Goal: Entertainment & Leisure: Consume media (video, audio)

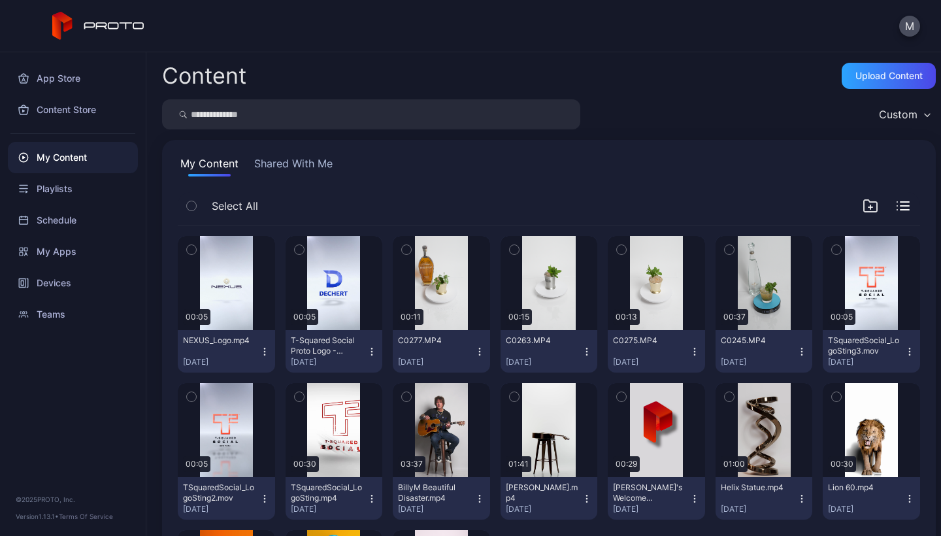
click at [265, 352] on icon "button" at bounding box center [264, 351] width 10 height 10
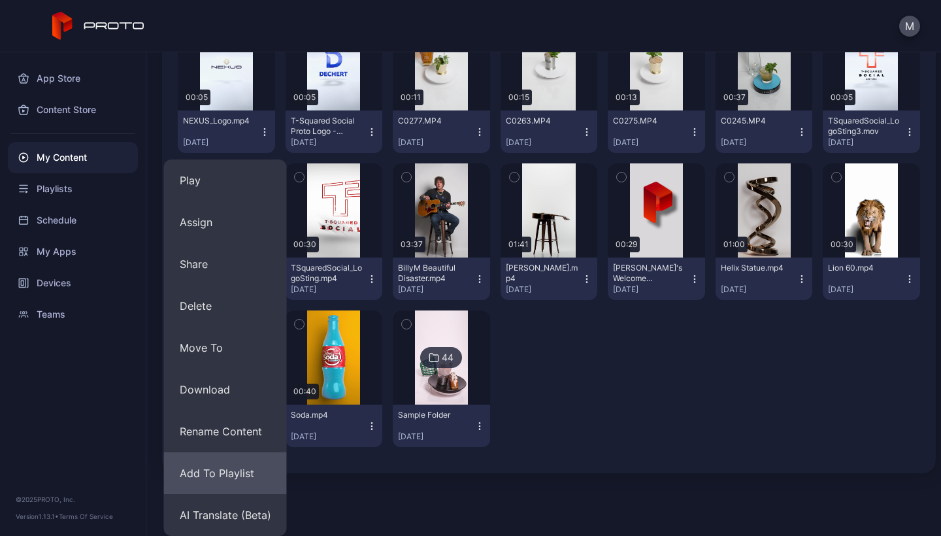
click at [211, 469] on button "Add To Playlist" at bounding box center [225, 473] width 123 height 42
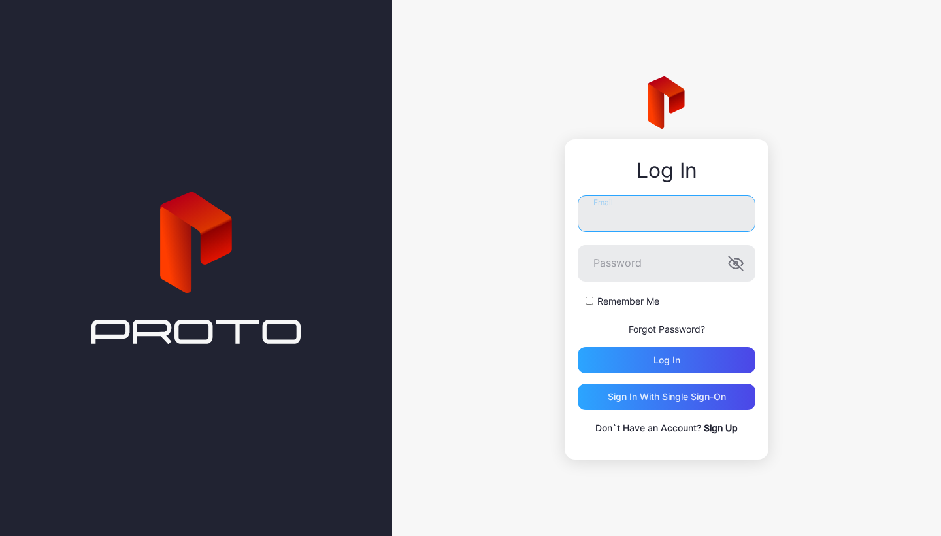
type input "**********"
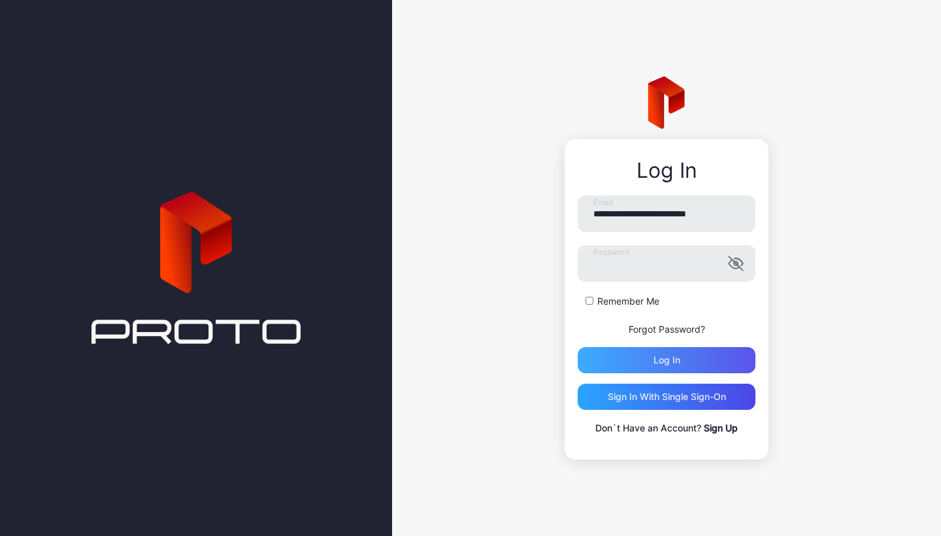
click at [652, 358] on div "Log in" at bounding box center [667, 360] width 178 height 26
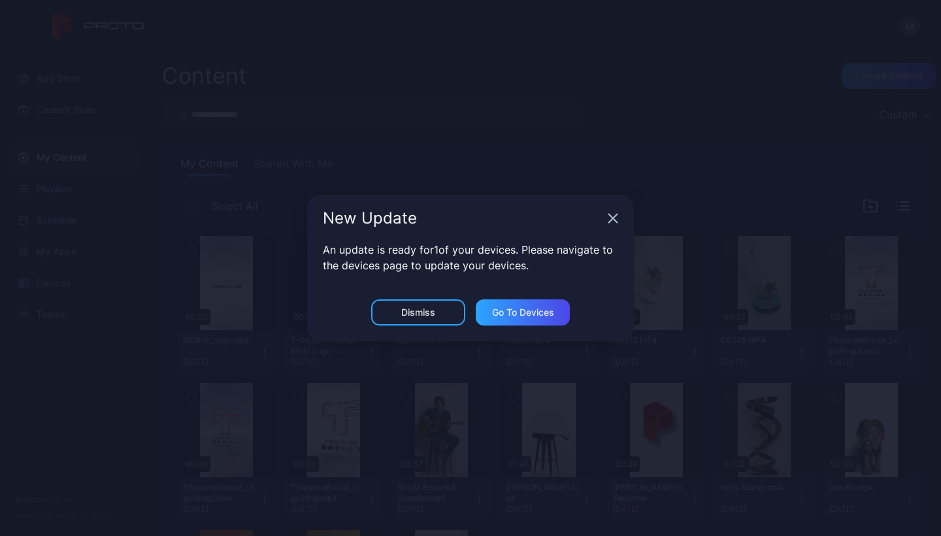
click at [429, 312] on div "Dismiss" at bounding box center [418, 312] width 34 height 10
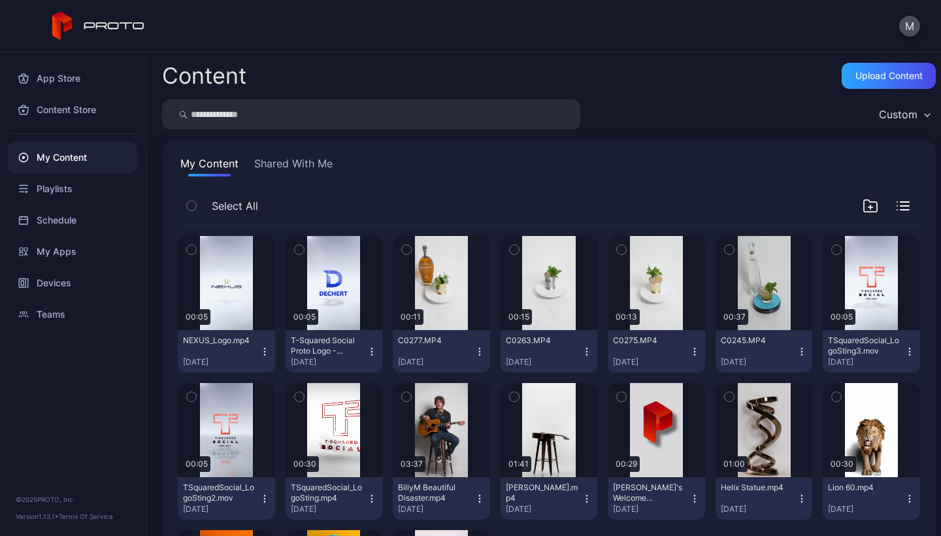
click at [261, 353] on icon "button" at bounding box center [264, 351] width 10 height 10
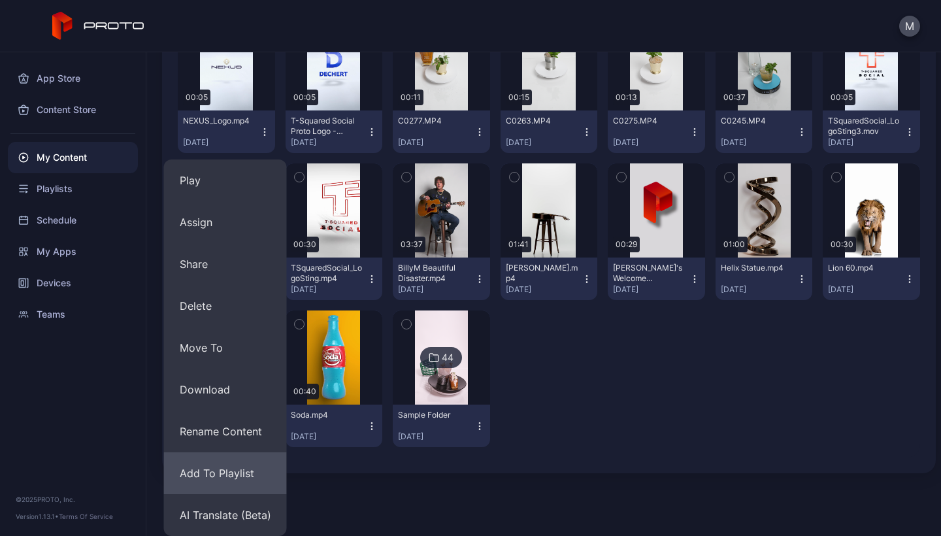
click at [213, 476] on button "Add To Playlist" at bounding box center [225, 473] width 123 height 42
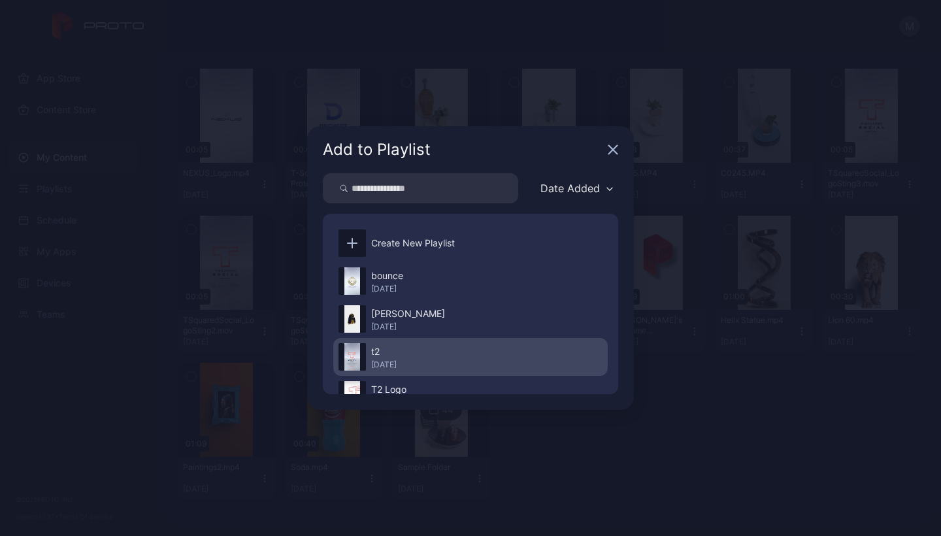
click at [391, 357] on div "t2" at bounding box center [383, 352] width 25 height 16
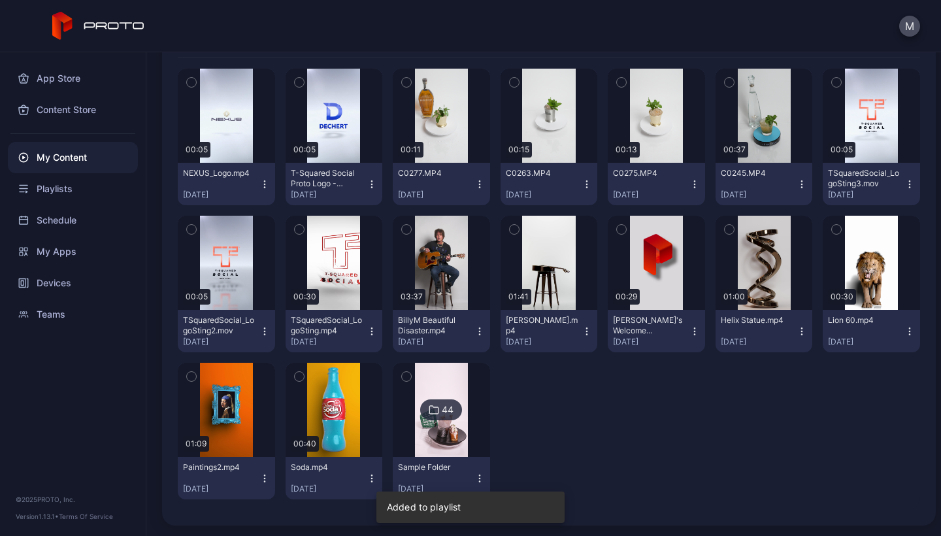
click at [450, 450] on img at bounding box center [441, 410] width 53 height 94
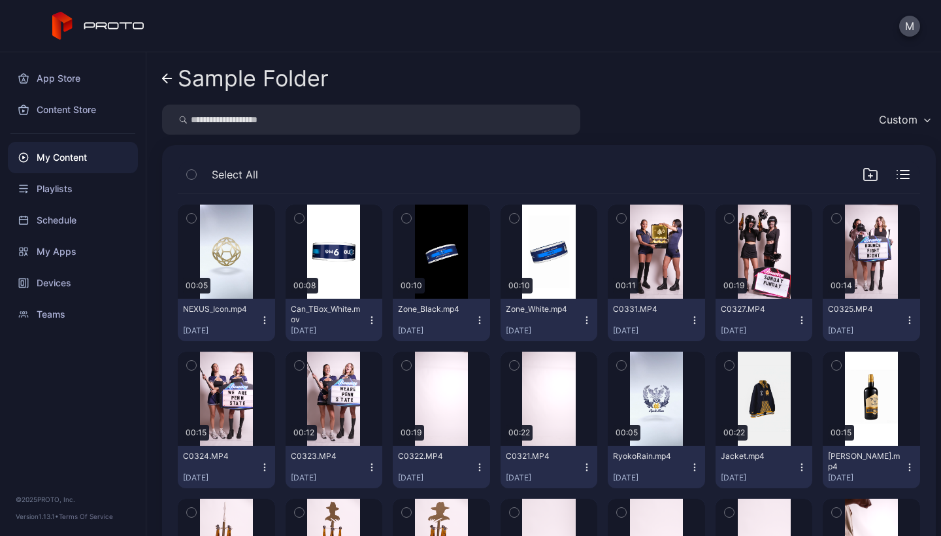
click at [264, 323] on icon "button" at bounding box center [264, 323] width 1 height 1
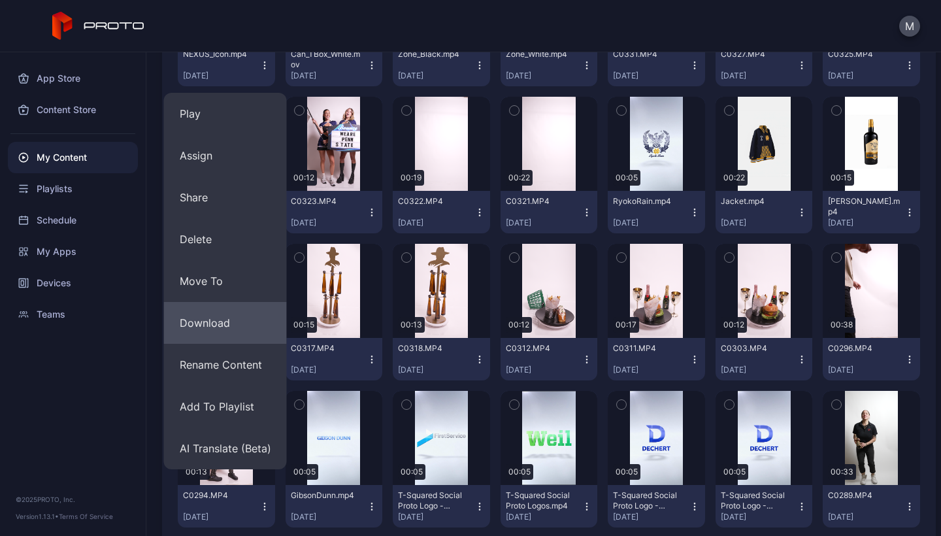
scroll to position [270, 0]
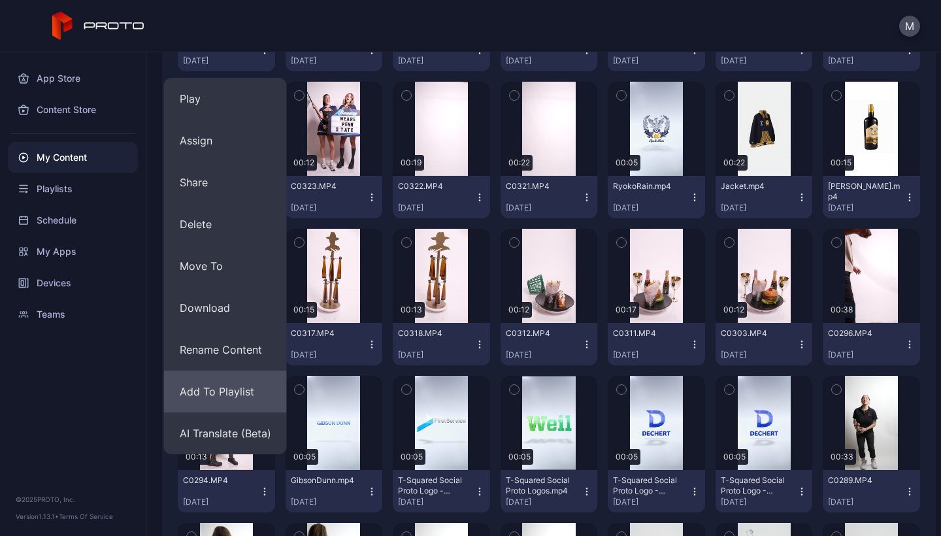
click at [220, 395] on button "Add To Playlist" at bounding box center [225, 392] width 123 height 42
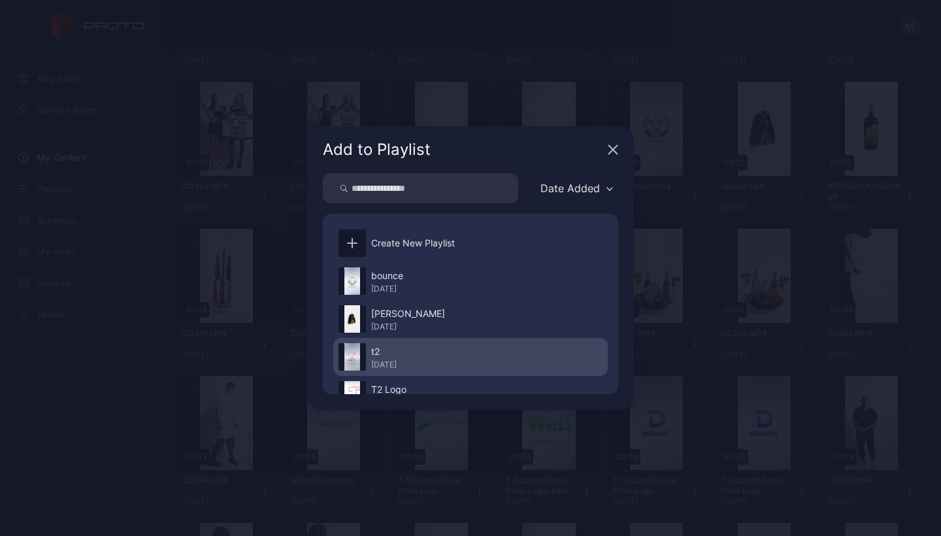
click at [392, 352] on div "t2" at bounding box center [383, 352] width 25 height 16
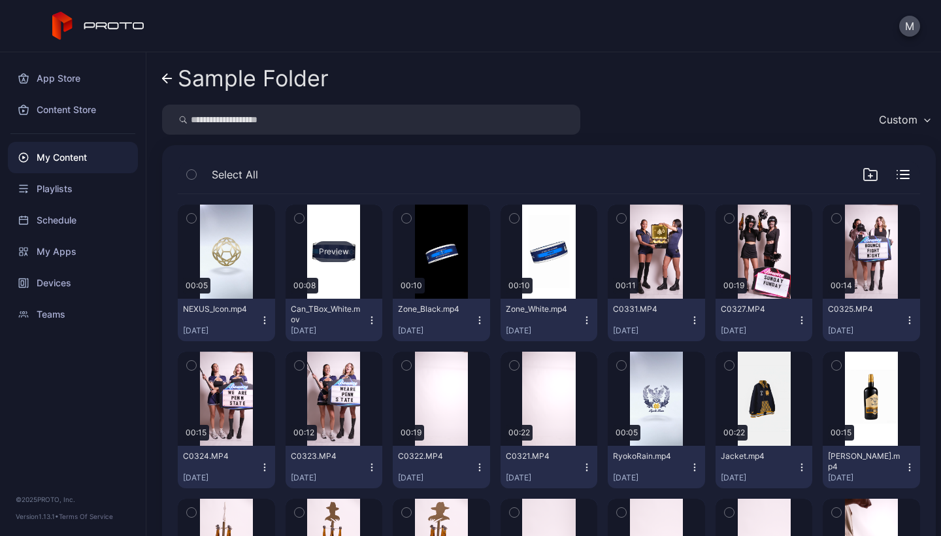
scroll to position [0, 0]
click at [63, 157] on div "My Content" at bounding box center [73, 157] width 130 height 31
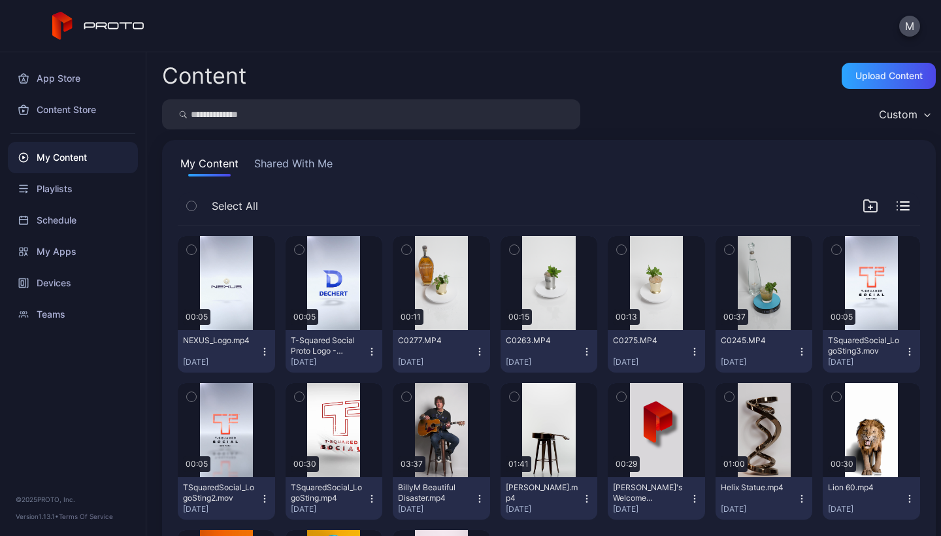
scroll to position [167, 0]
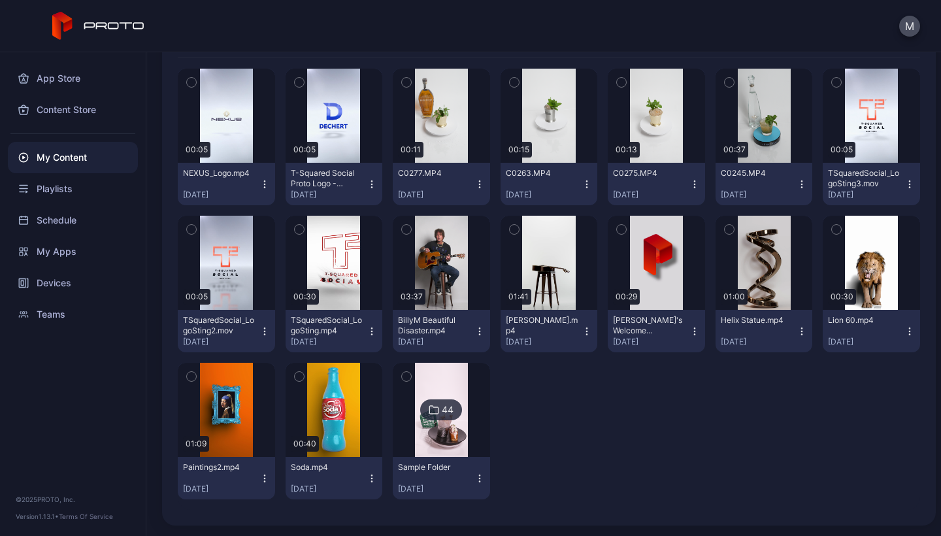
click at [371, 331] on icon "button" at bounding box center [371, 331] width 1 height 1
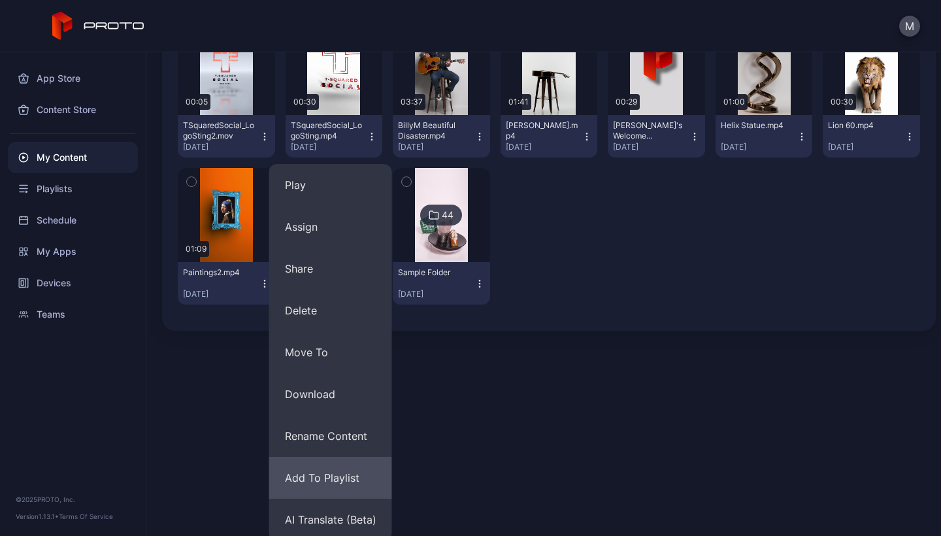
click at [322, 478] on button "Add To Playlist" at bounding box center [330, 478] width 123 height 42
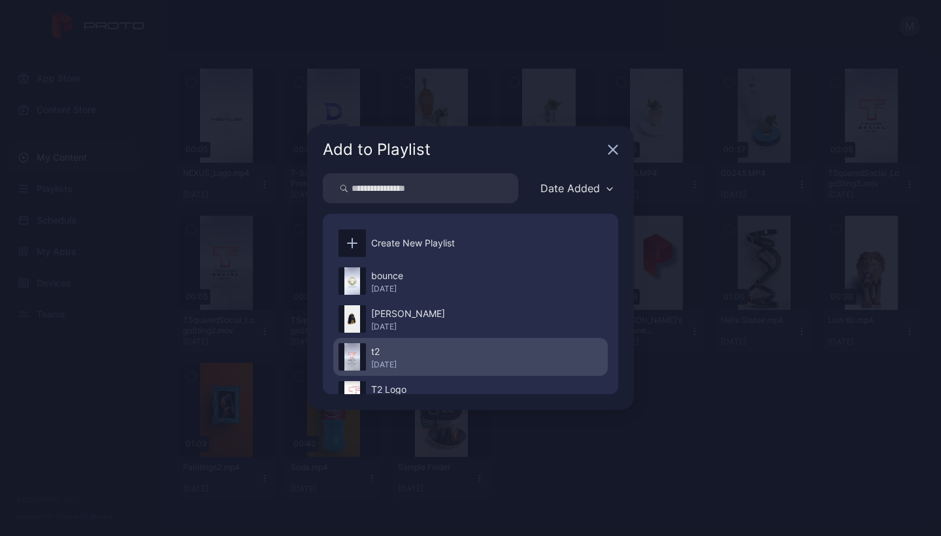
click at [393, 357] on div "t2" at bounding box center [383, 352] width 25 height 16
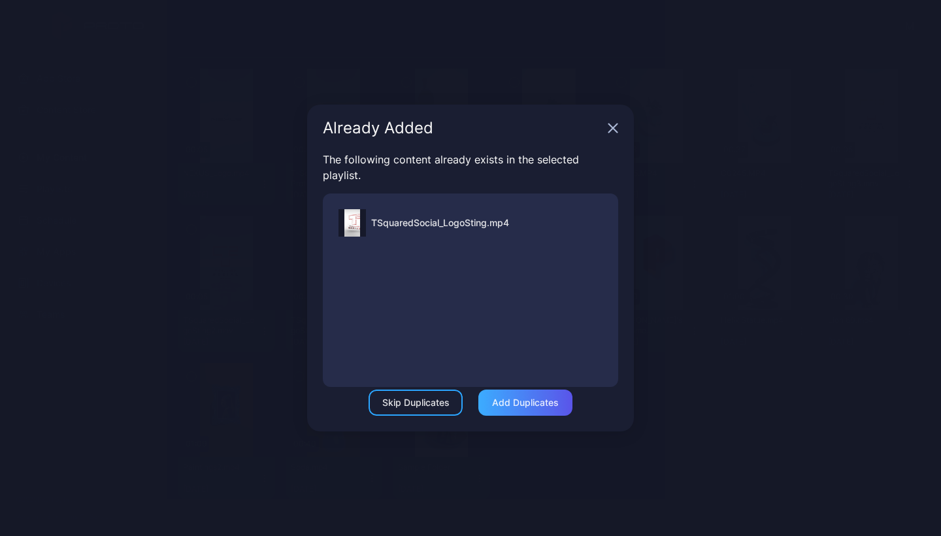
click at [523, 406] on div "Add Duplicates" at bounding box center [525, 402] width 67 height 10
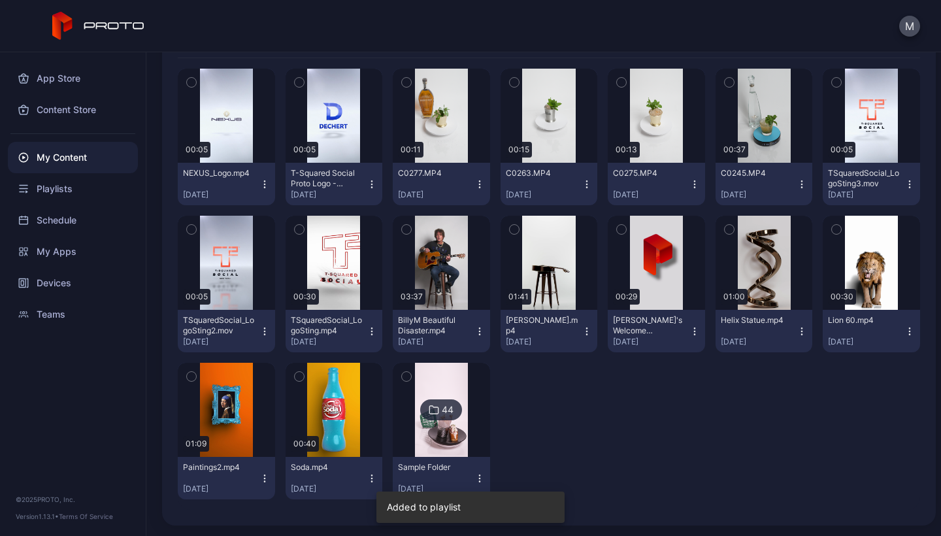
click at [259, 328] on icon "button" at bounding box center [264, 331] width 10 height 10
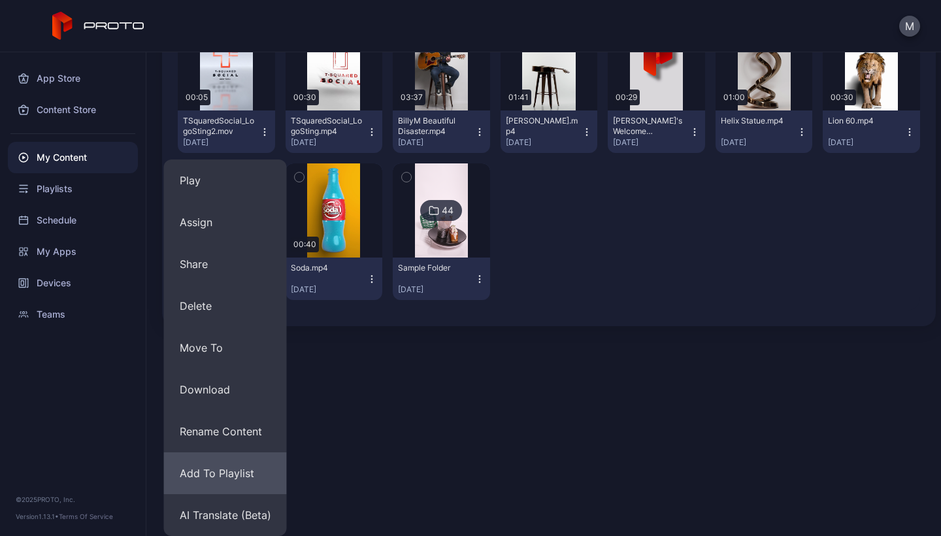
click at [225, 470] on button "Add To Playlist" at bounding box center [225, 473] width 123 height 42
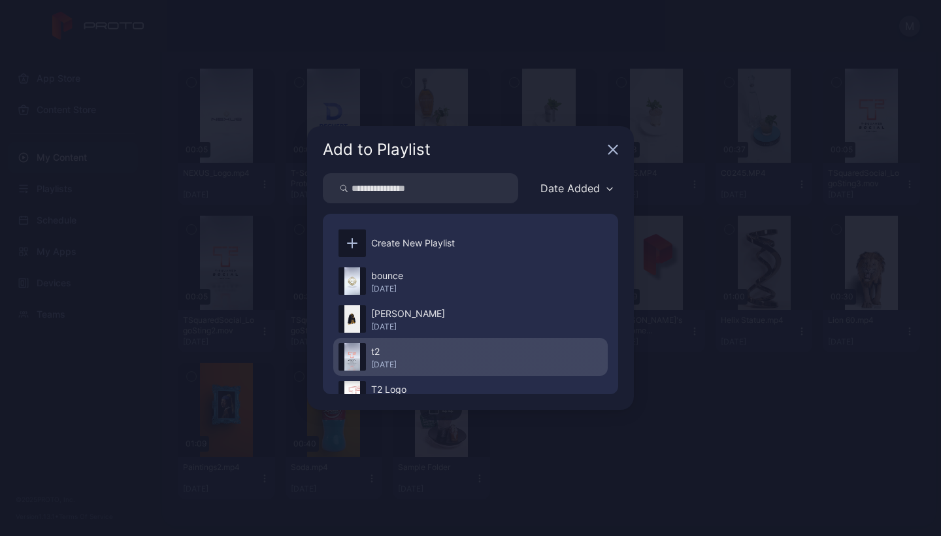
click at [393, 356] on div "t2" at bounding box center [383, 352] width 25 height 16
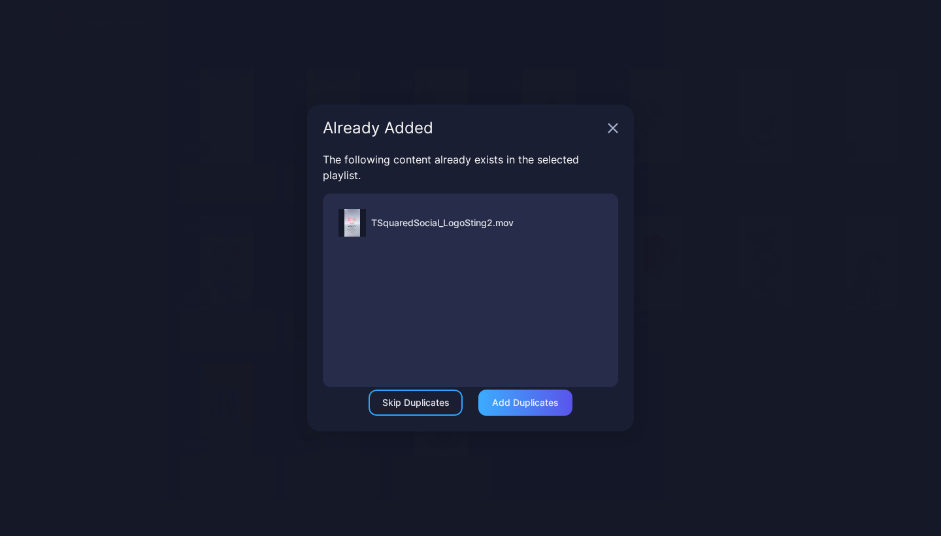
click at [531, 402] on div "Add Duplicates" at bounding box center [525, 402] width 67 height 10
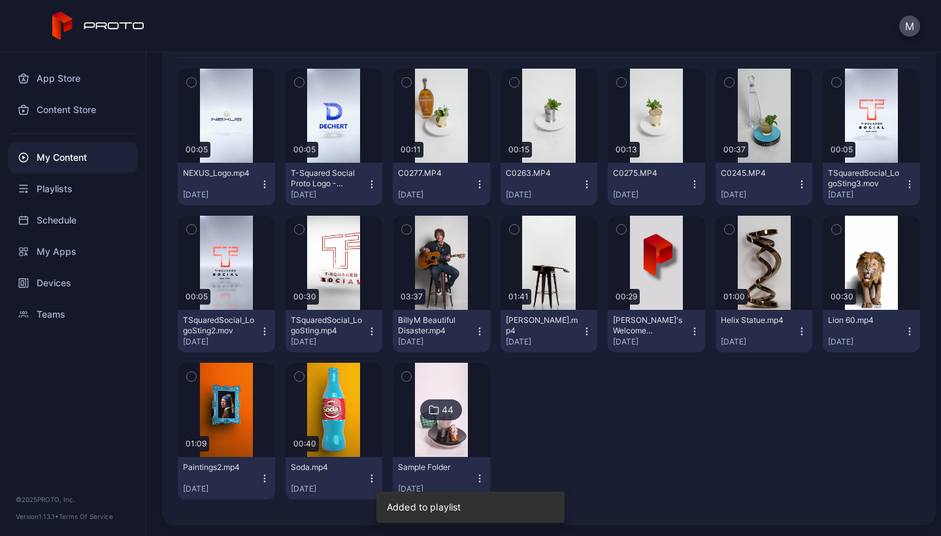
click at [371, 332] on icon "button" at bounding box center [372, 331] width 10 height 10
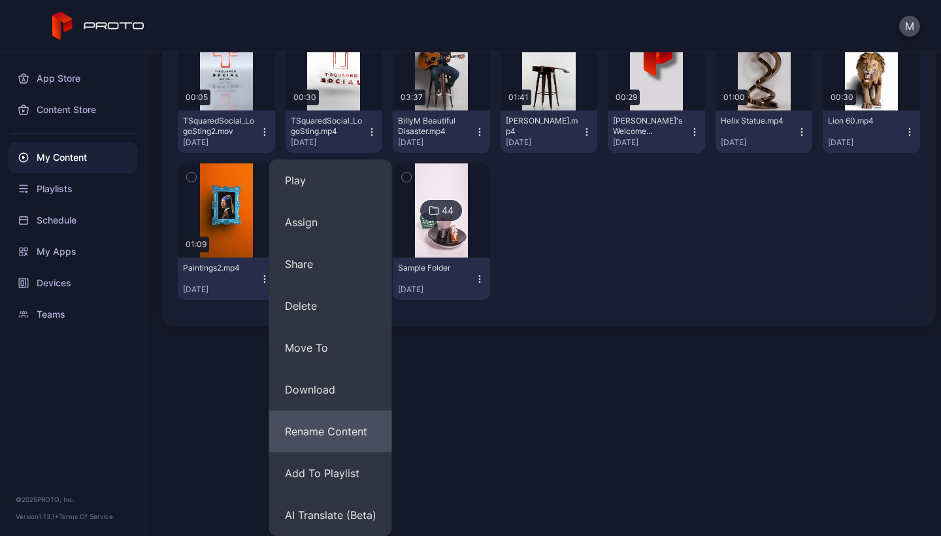
scroll to position [367, 0]
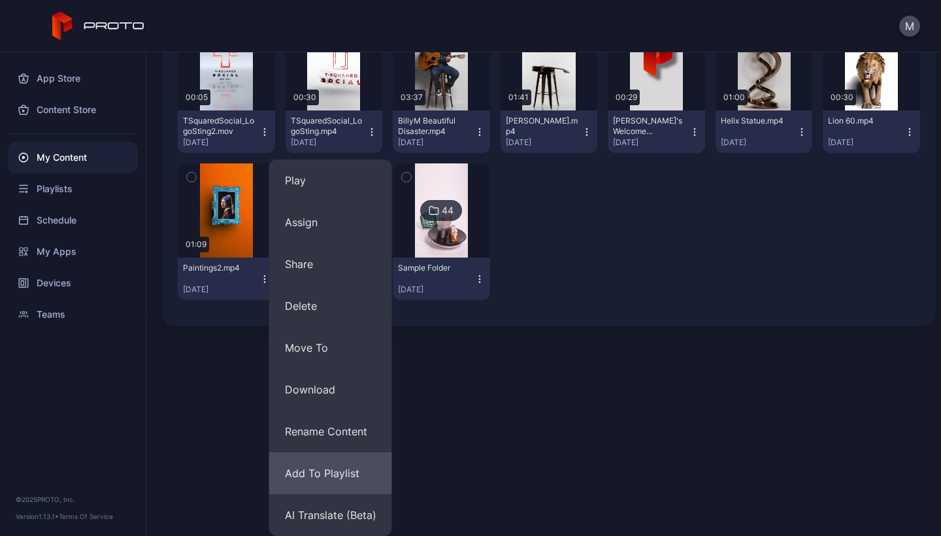
click at [333, 474] on button "Add To Playlist" at bounding box center [330, 473] width 123 height 42
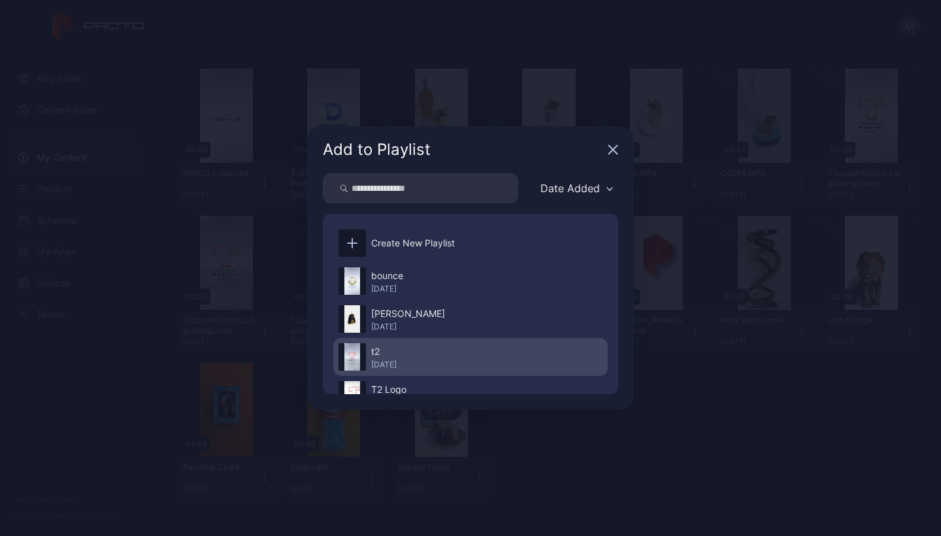
click at [397, 351] on div "t2" at bounding box center [383, 352] width 25 height 16
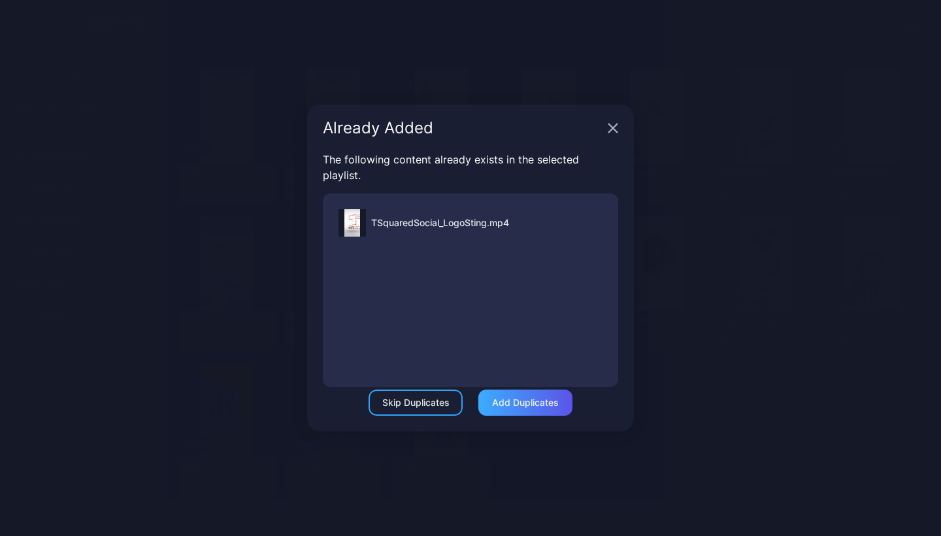
click at [505, 403] on div "Add Duplicates" at bounding box center [525, 402] width 67 height 10
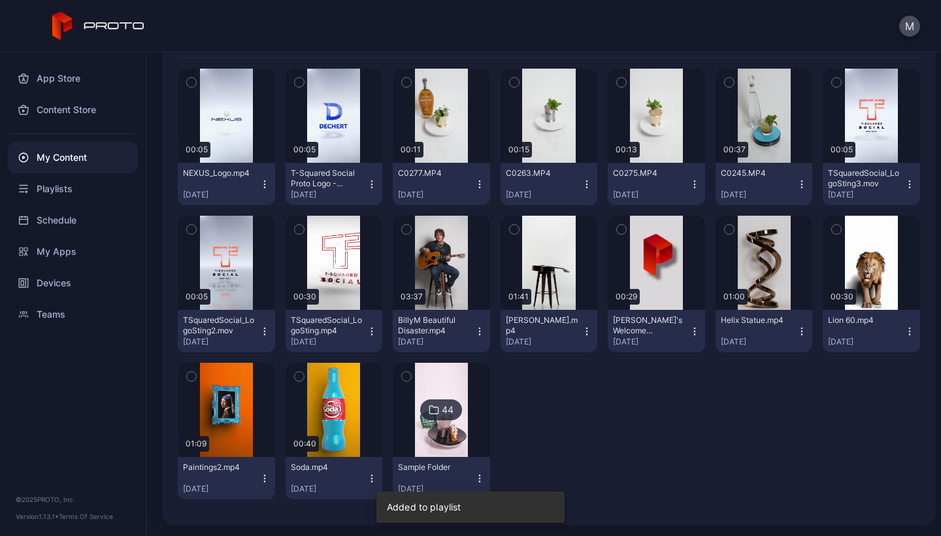
click at [261, 331] on icon "button" at bounding box center [264, 331] width 10 height 10
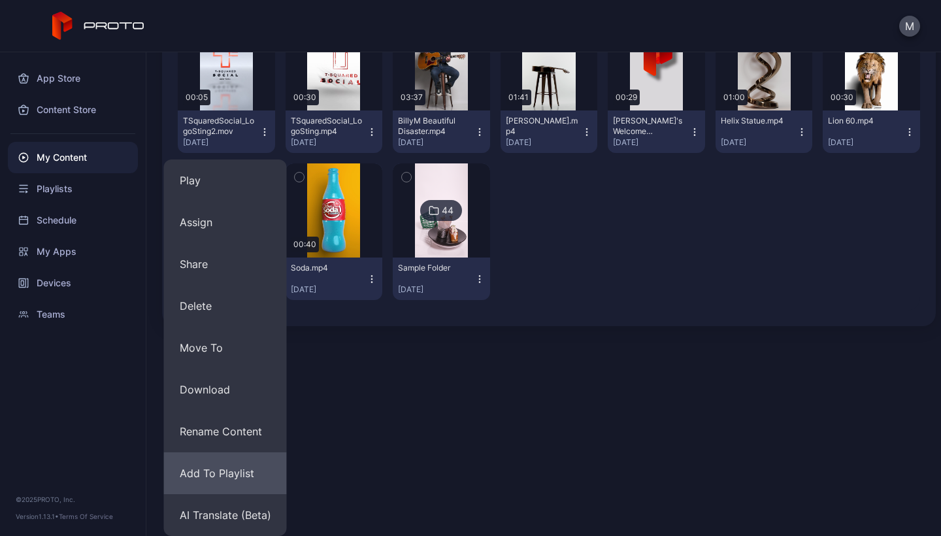
click at [214, 476] on button "Add To Playlist" at bounding box center [225, 473] width 123 height 42
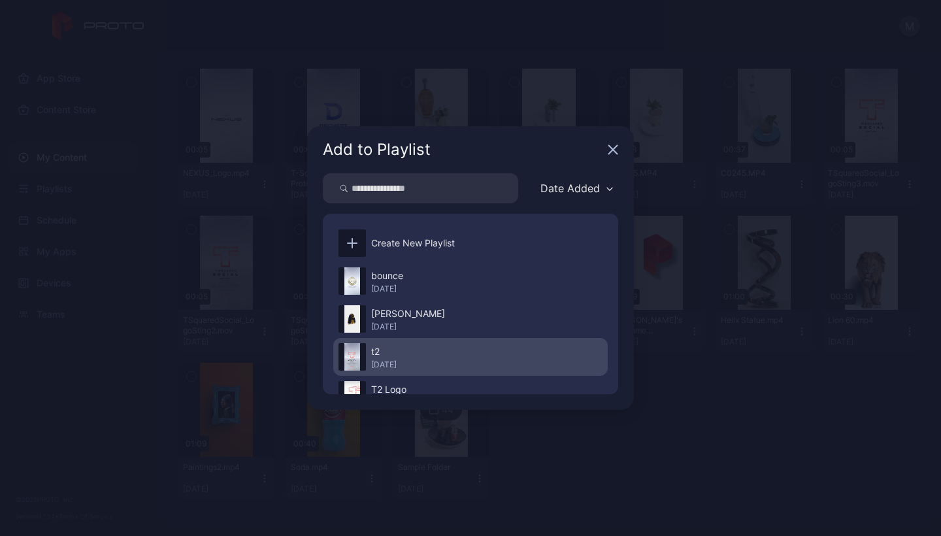
click at [386, 354] on div "t2" at bounding box center [383, 352] width 25 height 16
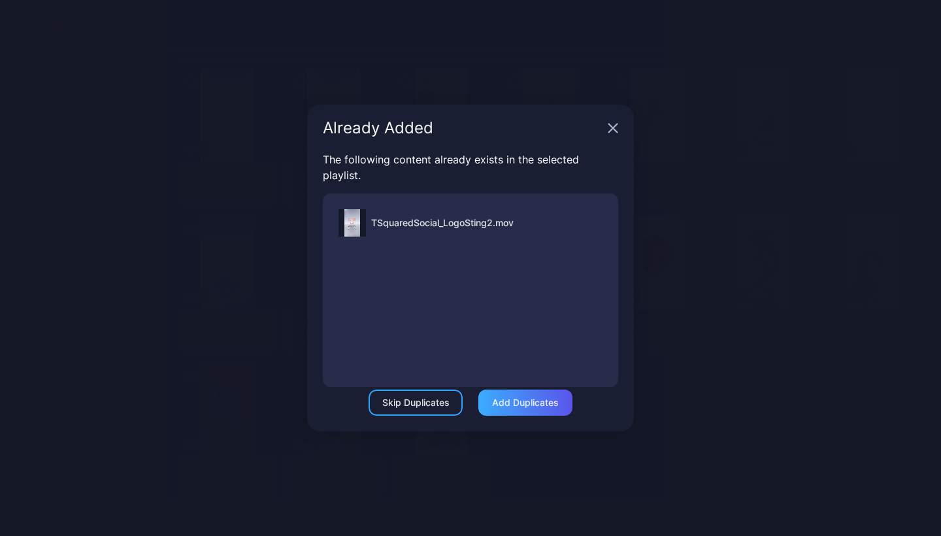
click at [512, 401] on div "Add Duplicates" at bounding box center [525, 402] width 67 height 10
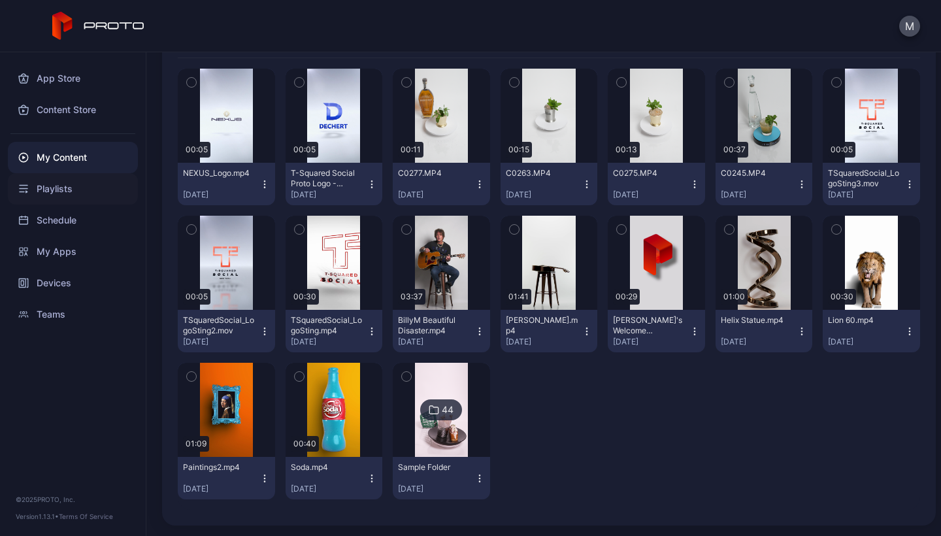
click at [50, 189] on div "Playlists" at bounding box center [73, 188] width 130 height 31
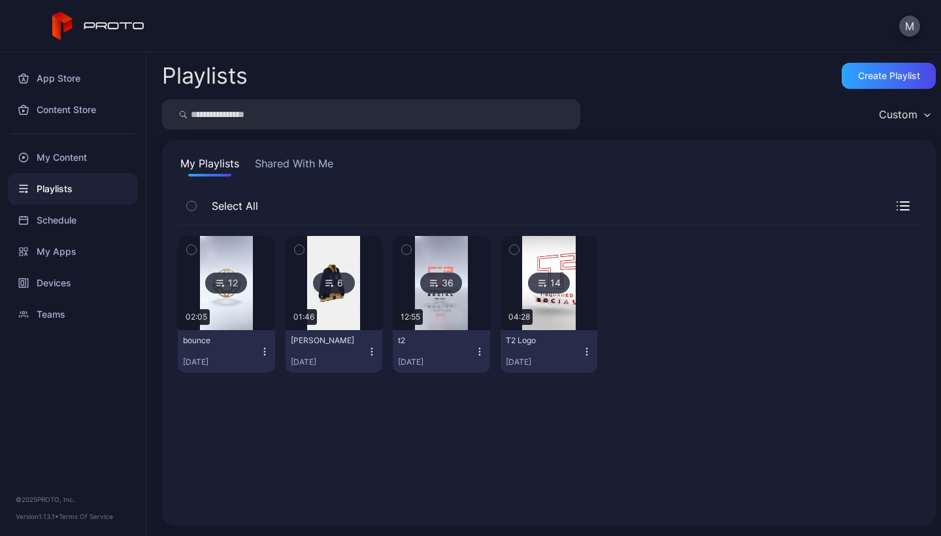
click at [440, 299] on img at bounding box center [441, 283] width 53 height 94
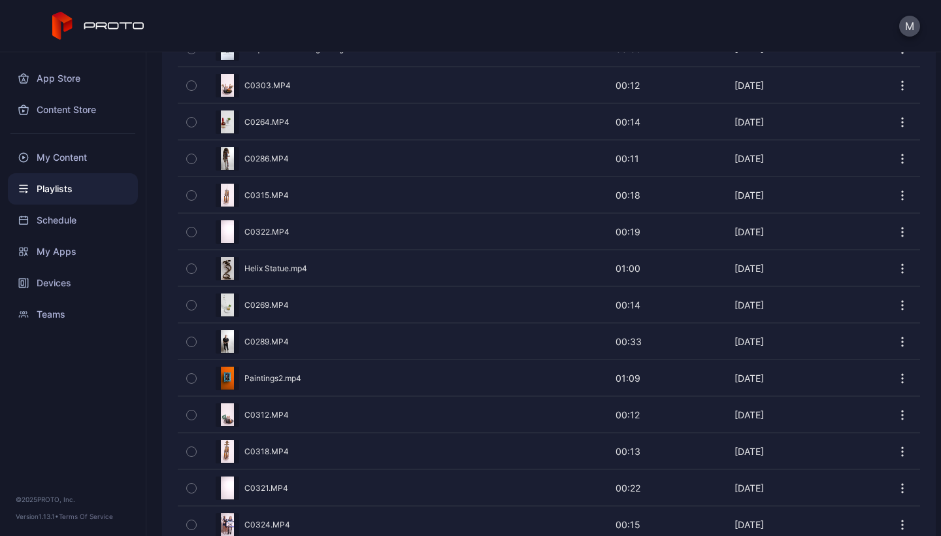
scroll to position [765, 0]
click at [191, 374] on icon "button" at bounding box center [191, 378] width 9 height 14
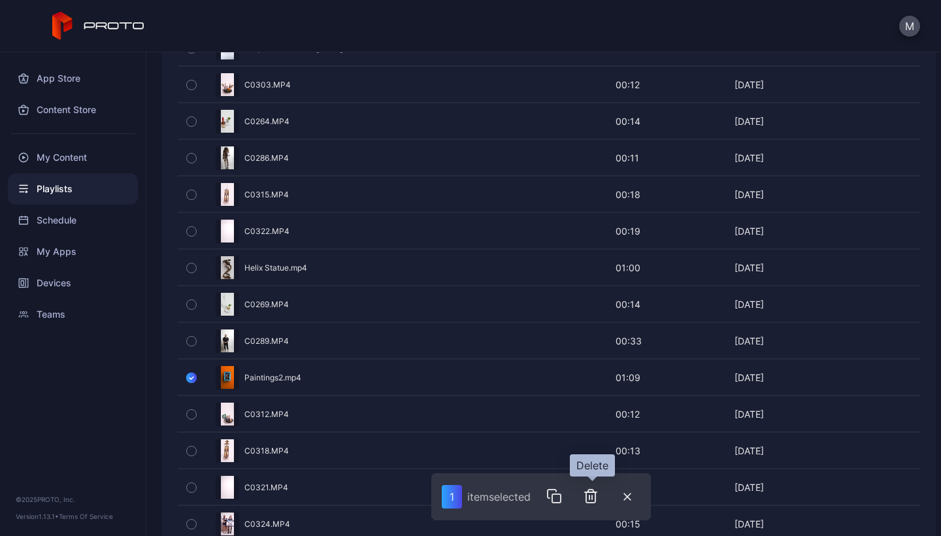
click at [592, 496] on icon "button" at bounding box center [592, 497] width 0 height 4
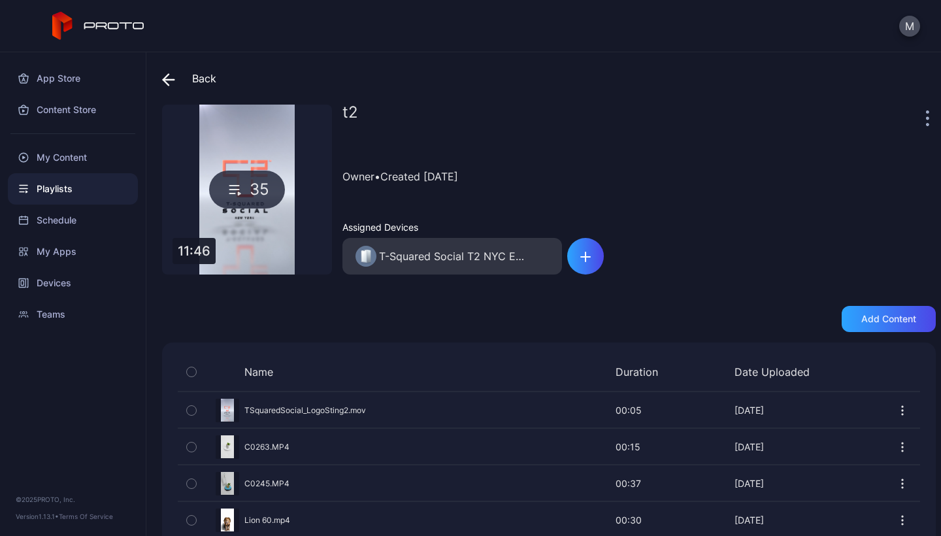
scroll to position [0, 0]
click at [165, 81] on icon at bounding box center [165, 79] width 5 height 11
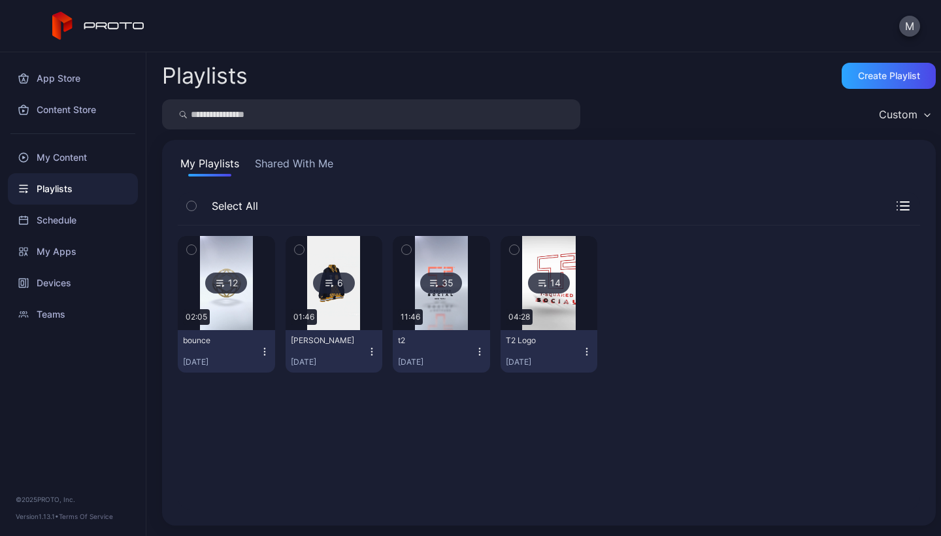
click at [476, 348] on icon "button" at bounding box center [479, 351] width 10 height 10
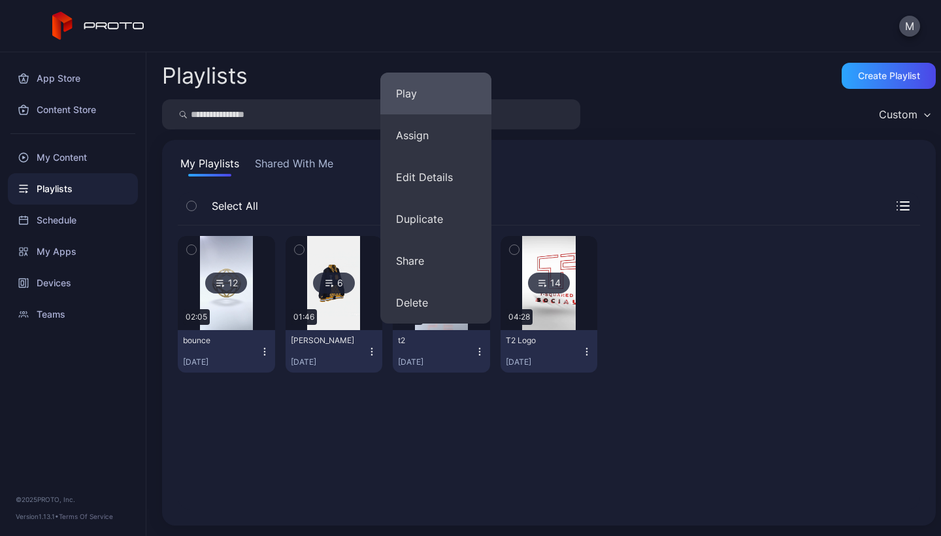
click at [437, 95] on button "Play" at bounding box center [435, 94] width 111 height 42
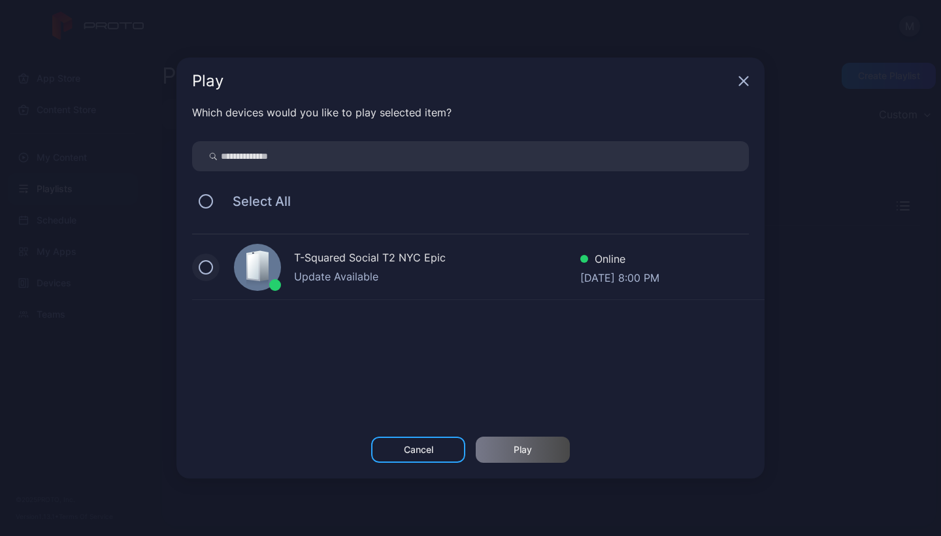
click at [202, 268] on button at bounding box center [206, 267] width 14 height 14
click at [520, 448] on div "Play" at bounding box center [523, 449] width 18 height 10
